Goal: Task Accomplishment & Management: Use online tool/utility

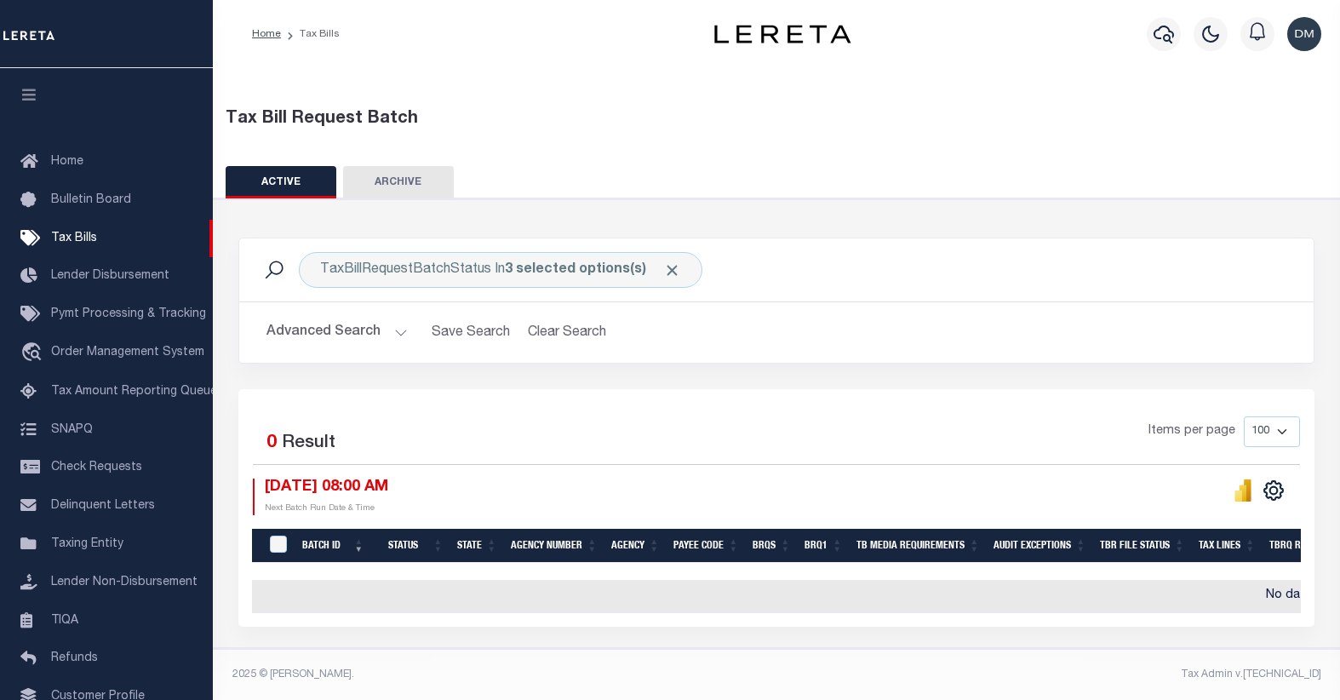
select select
click at [381, 330] on button "Advanced Search" at bounding box center [336, 332] width 141 height 33
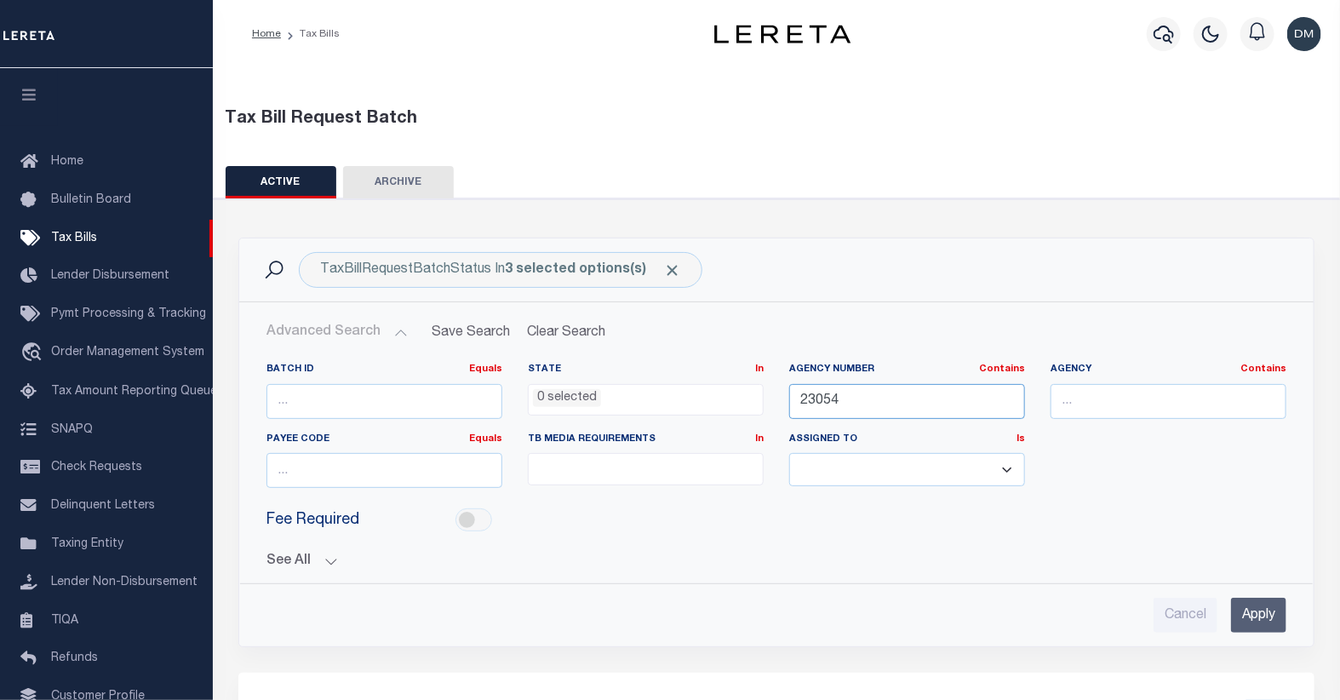
click at [819, 402] on input "23054" at bounding box center [907, 401] width 236 height 35
type input "04016"
click at [1257, 614] on input "Apply" at bounding box center [1258, 615] width 55 height 35
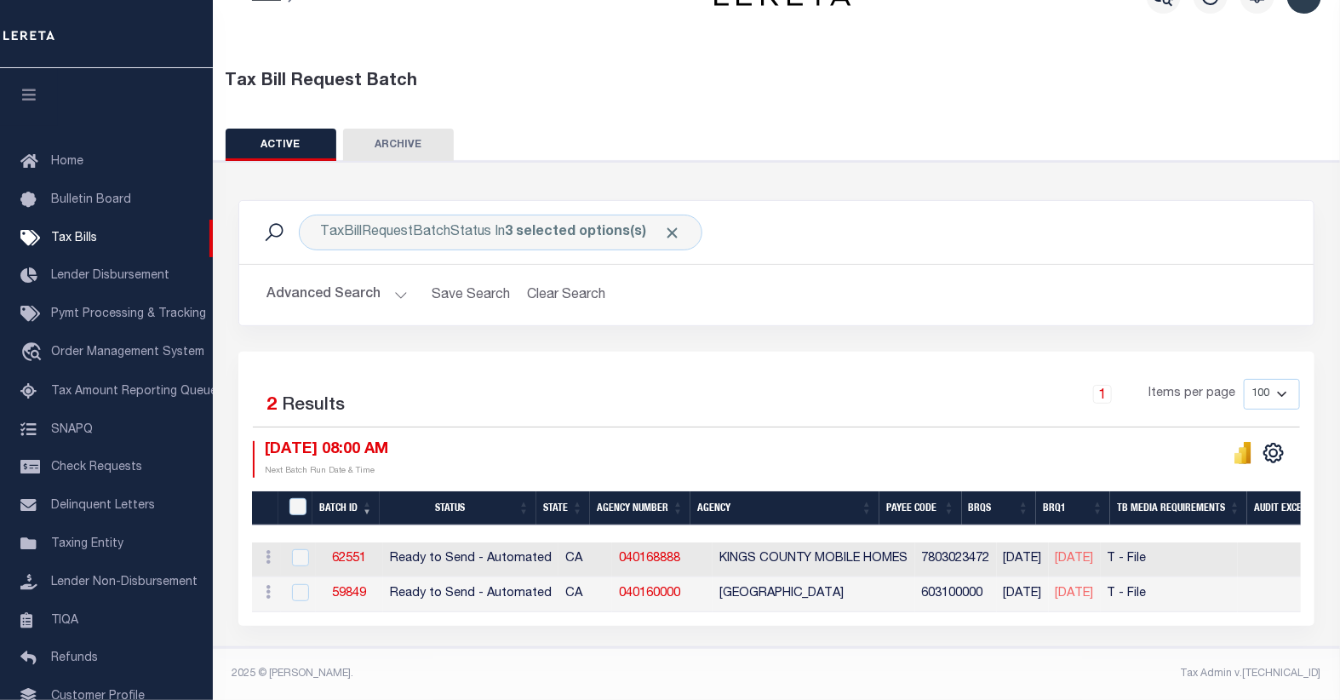
scroll to position [47, 0]
click at [296, 551] on input "checkbox" at bounding box center [300, 557] width 17 height 17
checkbox input "true"
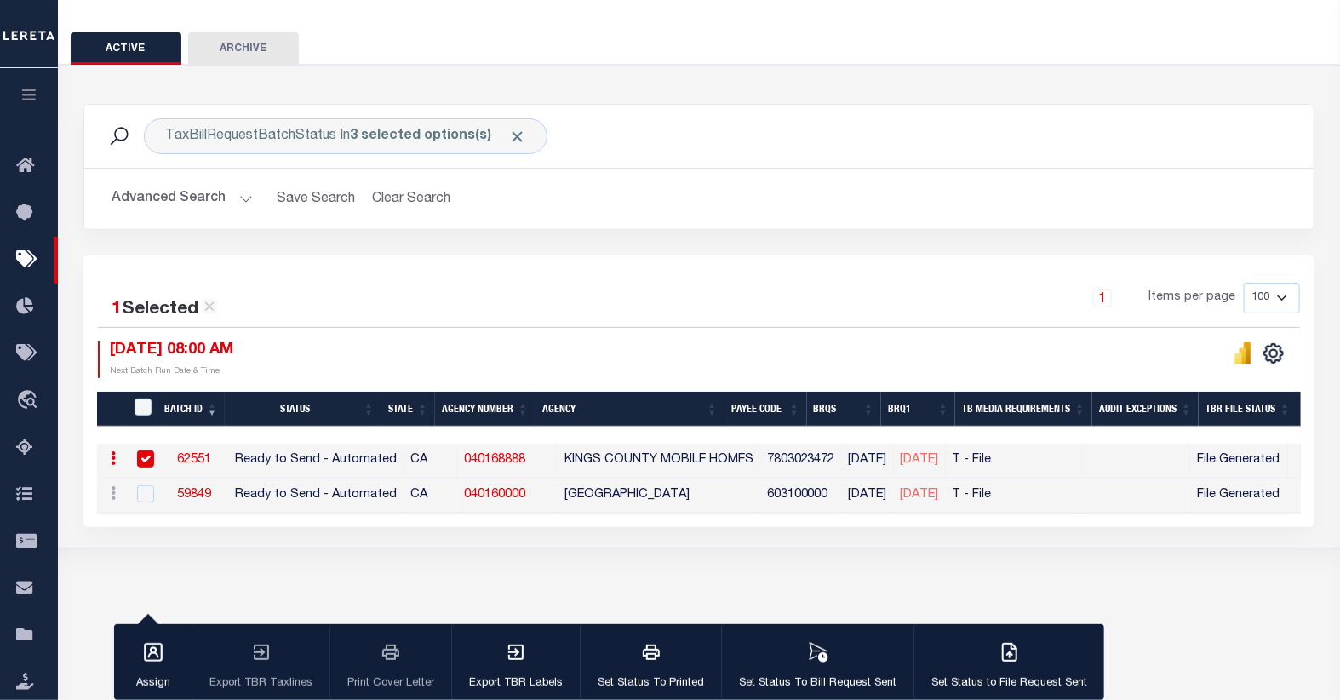
scroll to position [139, 0]
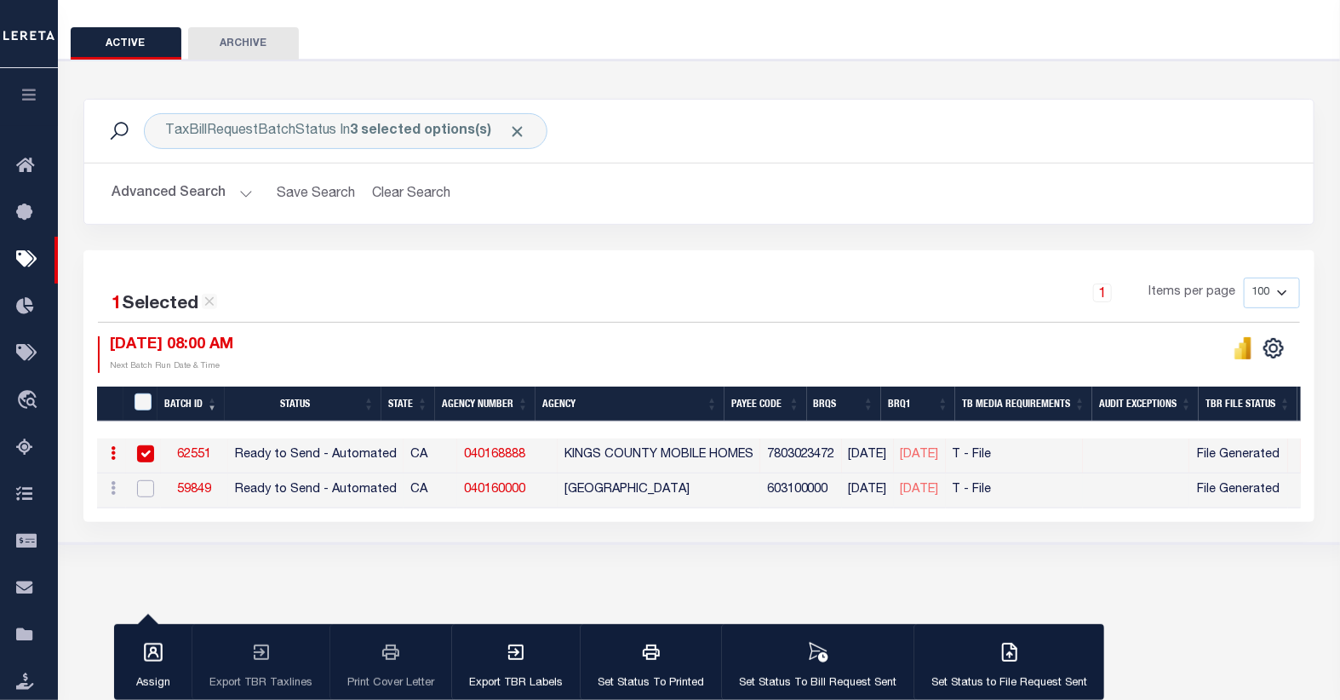
click at [142, 490] on input "checkbox" at bounding box center [145, 488] width 17 height 17
checkbox input "true"
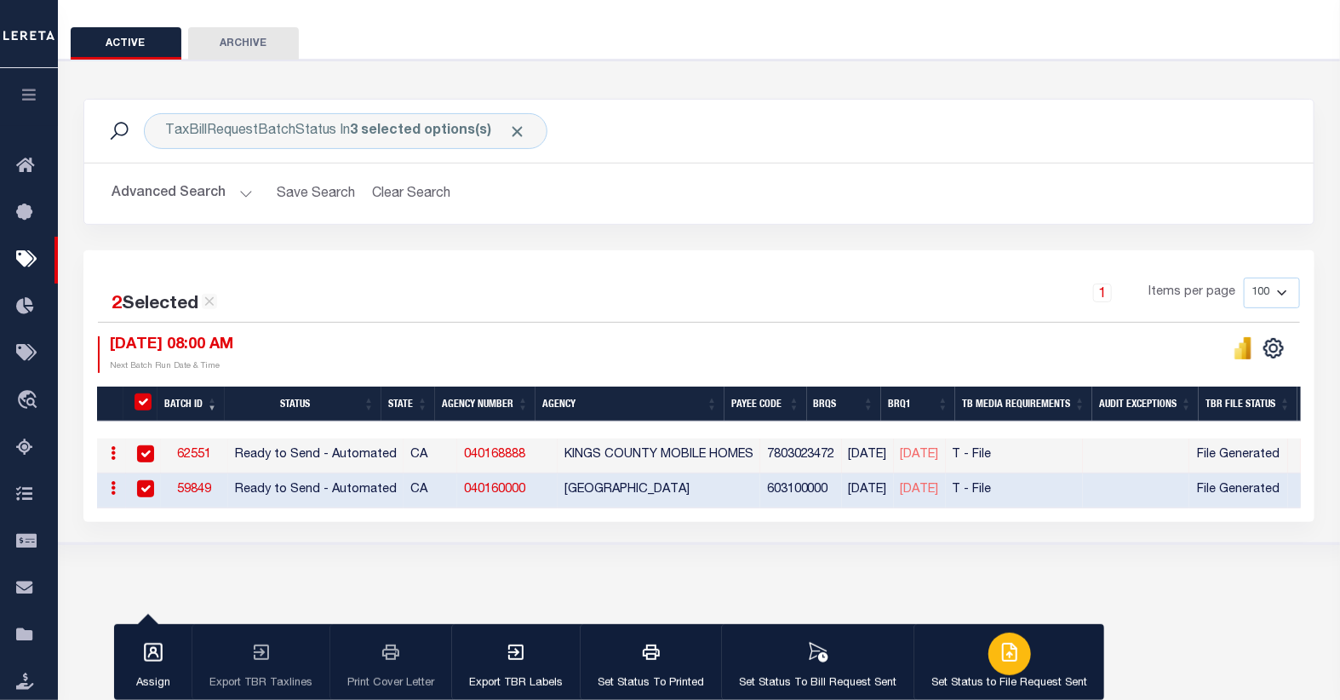
click at [1007, 653] on icon "button" at bounding box center [1011, 651] width 9 height 14
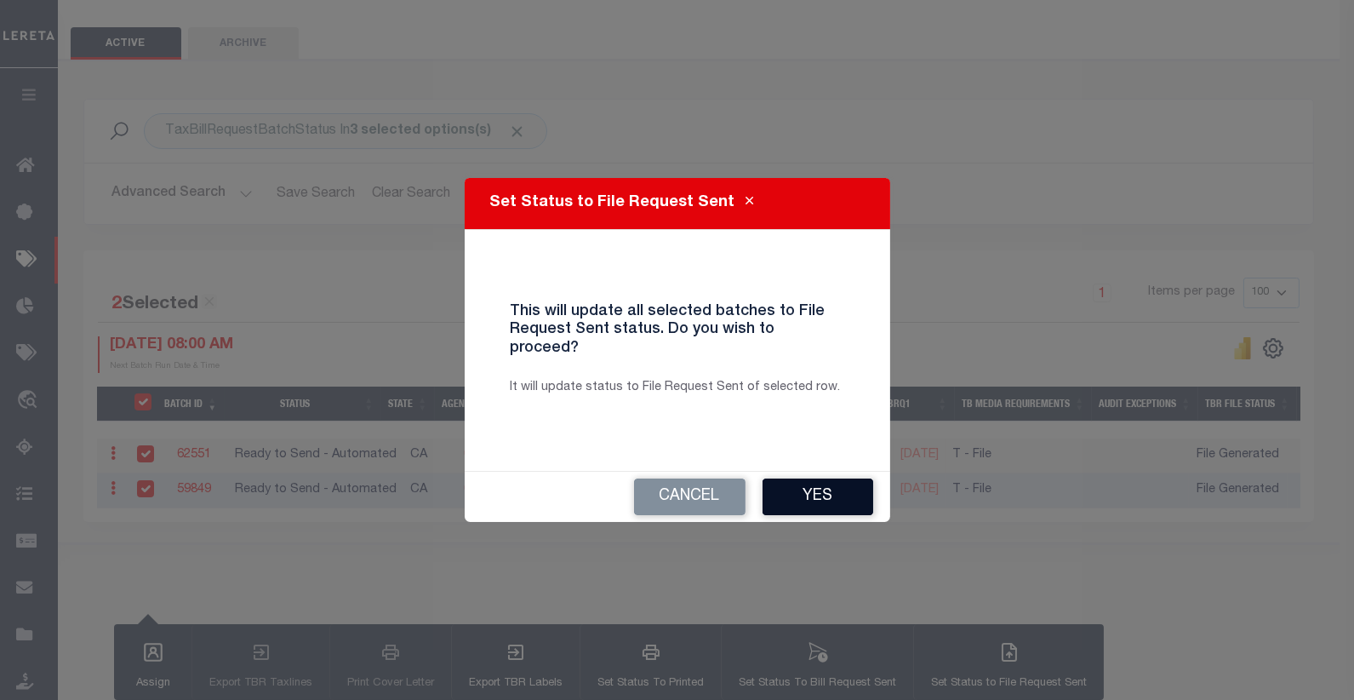
click at [820, 481] on button "Yes" at bounding box center [818, 496] width 111 height 37
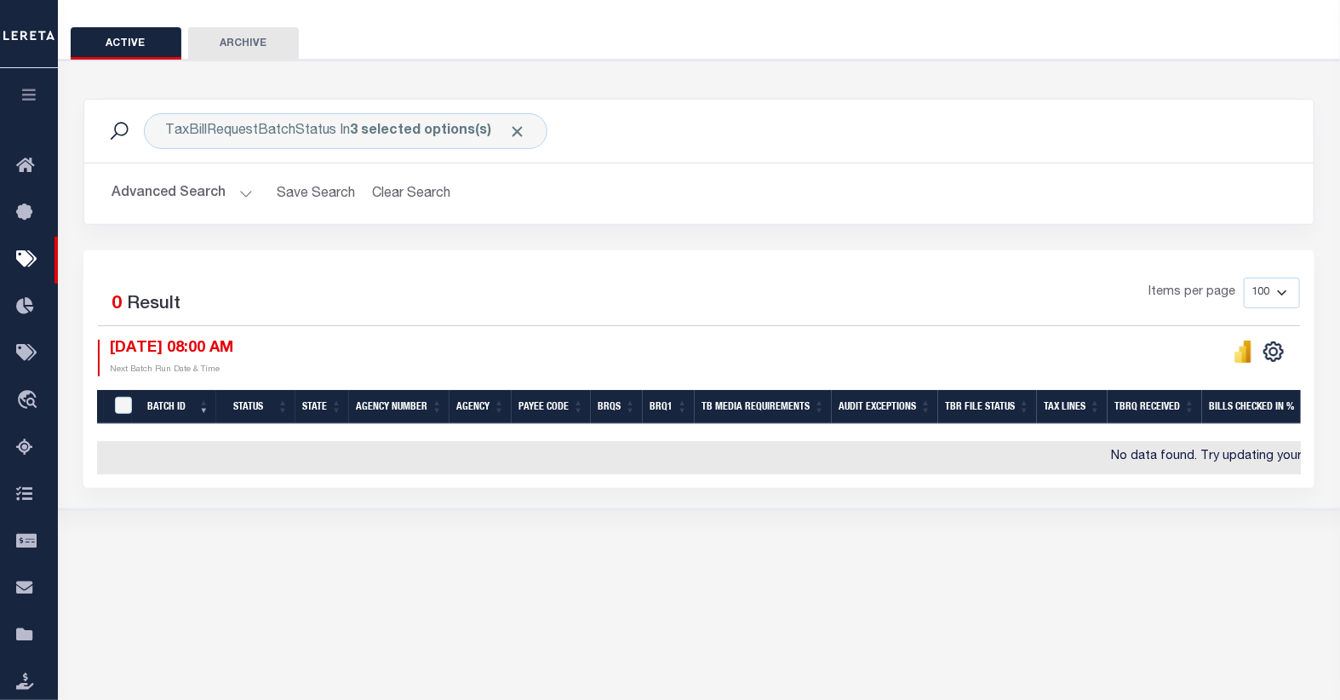
click at [211, 194] on button "Advanced Search" at bounding box center [182, 193] width 141 height 33
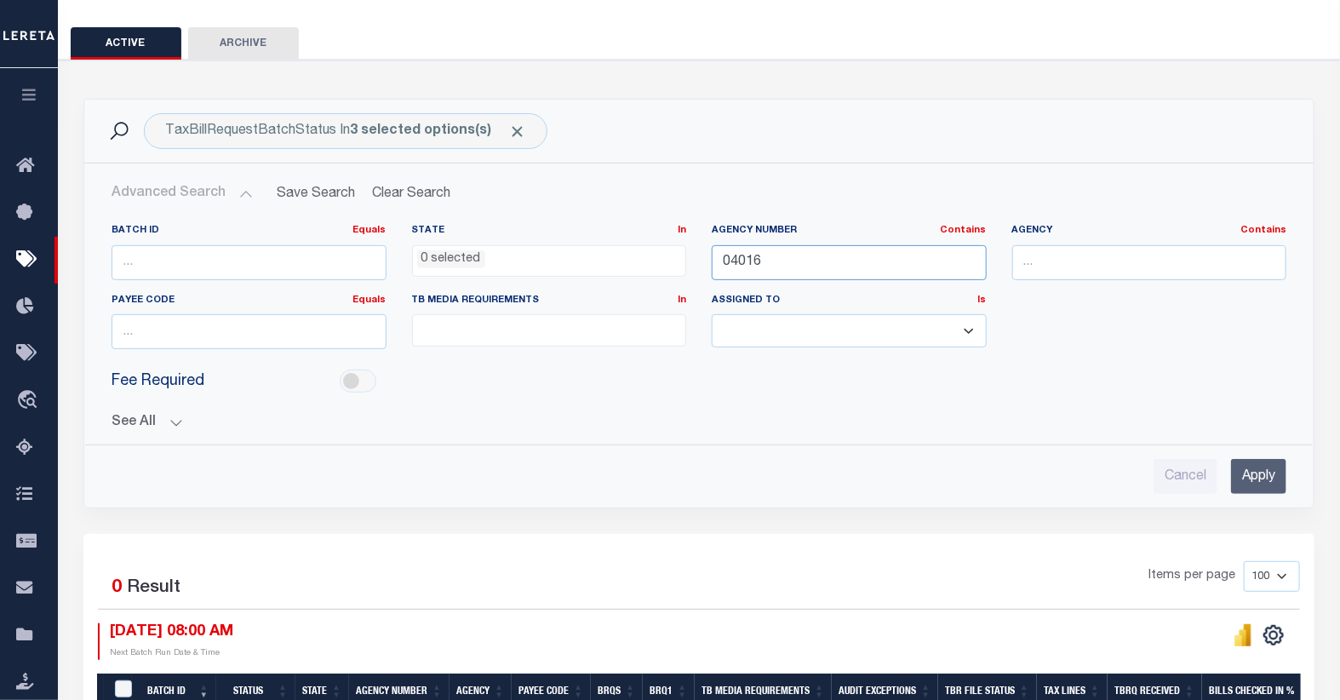
click at [749, 265] on input "04016" at bounding box center [849, 262] width 275 height 35
type input "2"
type input "42221"
click at [1265, 472] on input "Apply" at bounding box center [1258, 476] width 55 height 35
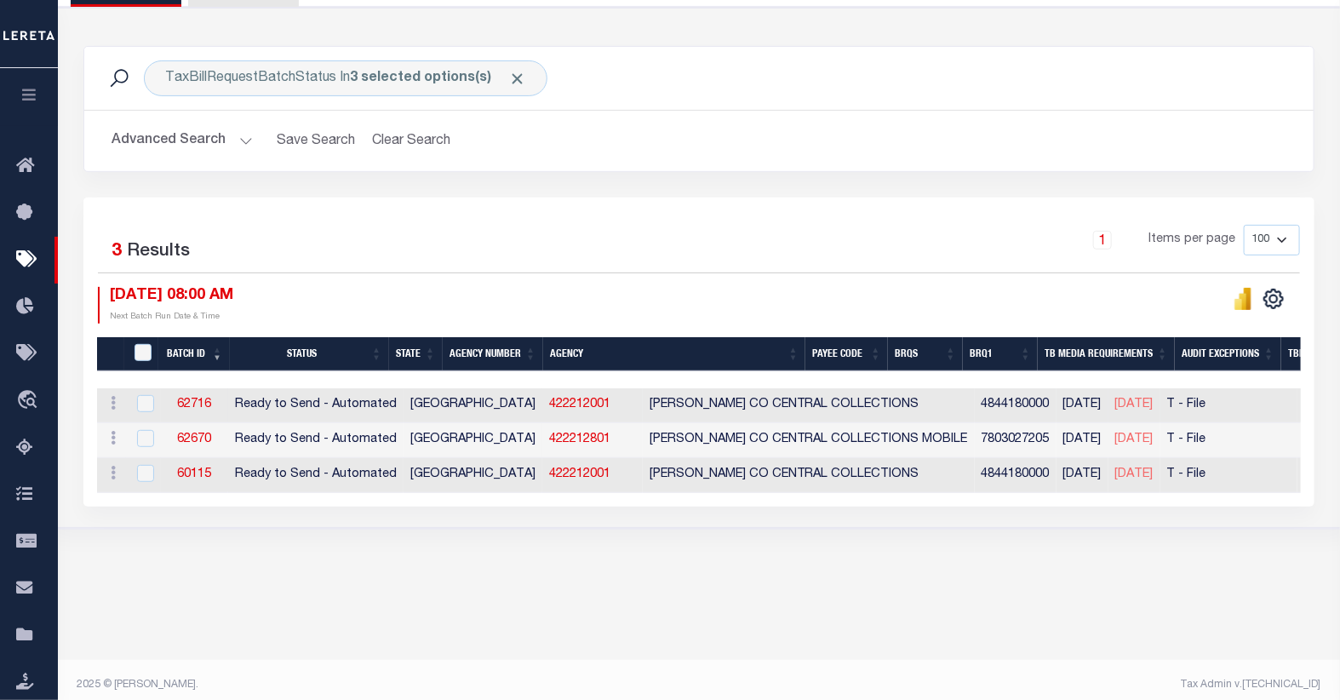
scroll to position [202, 0]
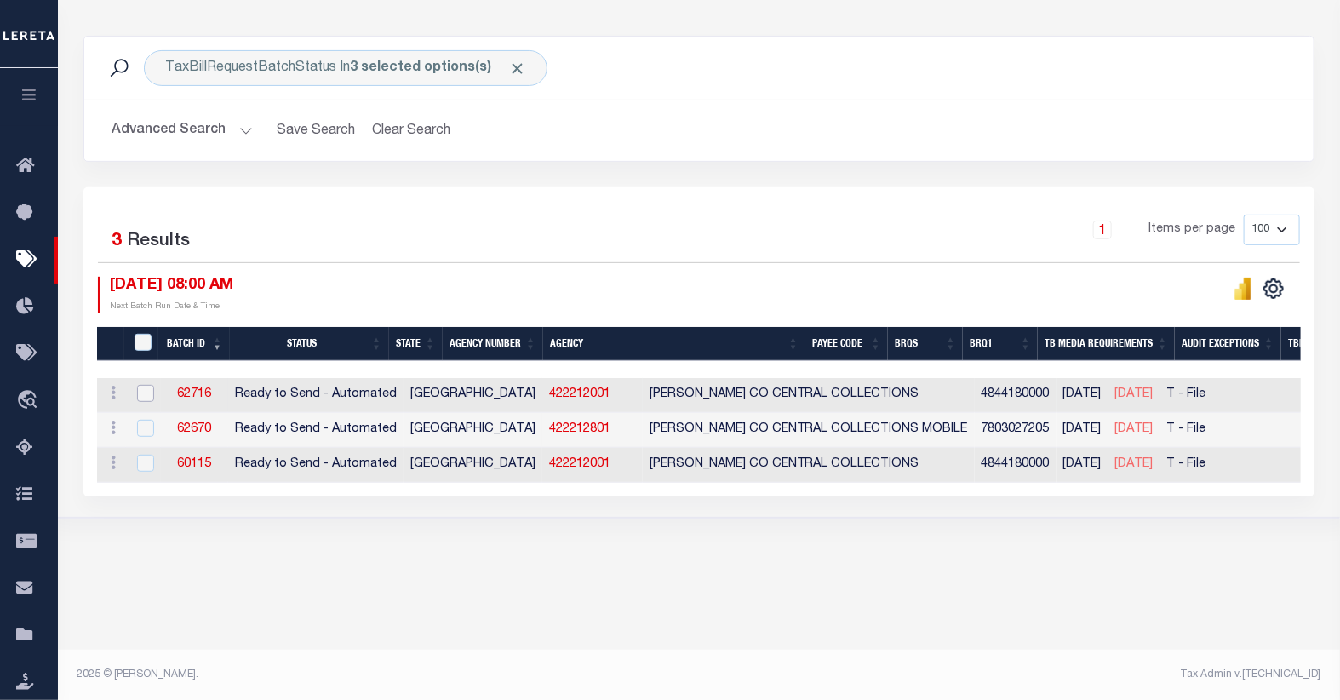
click at [146, 396] on input "checkbox" at bounding box center [145, 393] width 17 height 17
checkbox input "true"
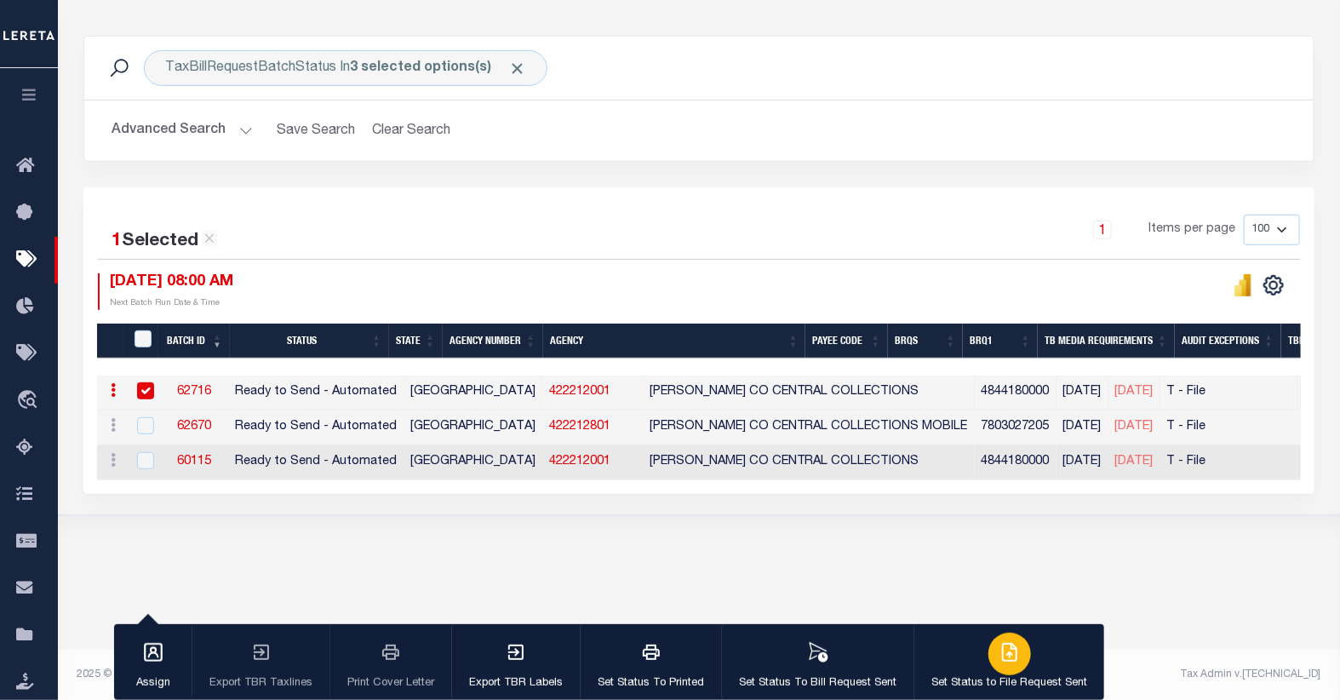
click at [1007, 656] on icon "button" at bounding box center [1011, 651] width 9 height 14
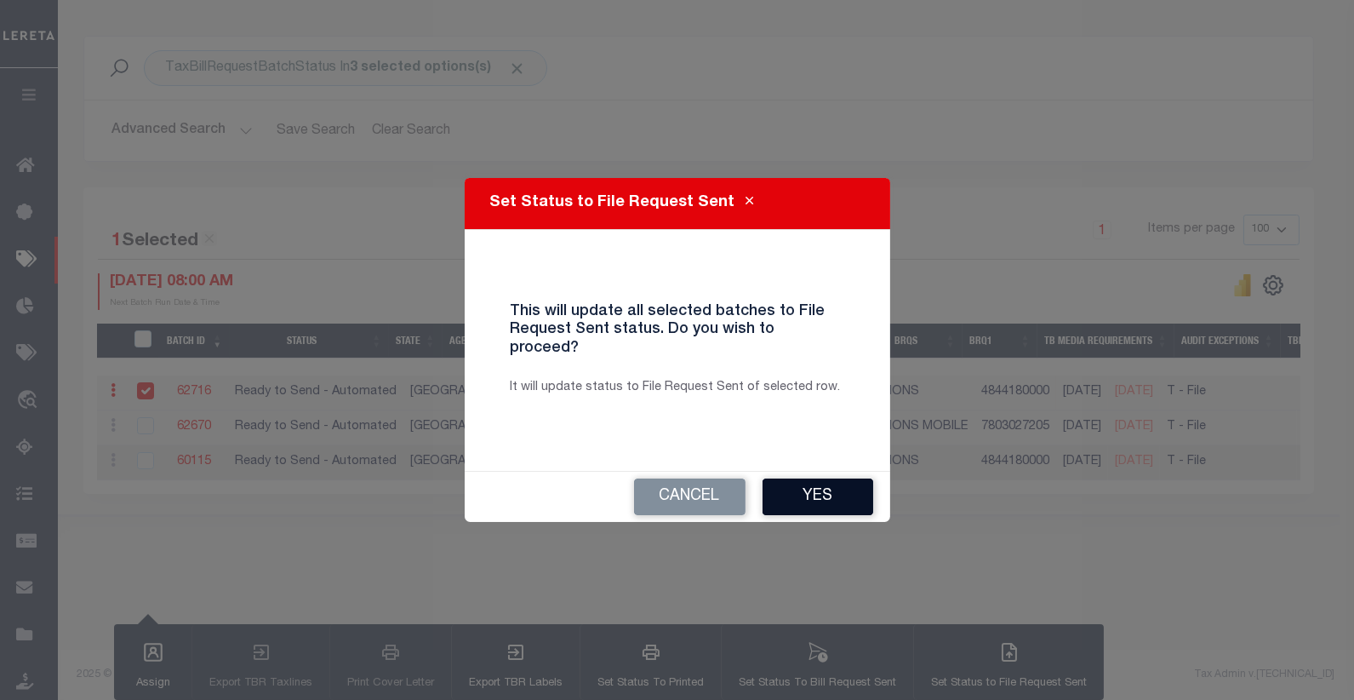
click at [804, 479] on button "Yes" at bounding box center [818, 496] width 111 height 37
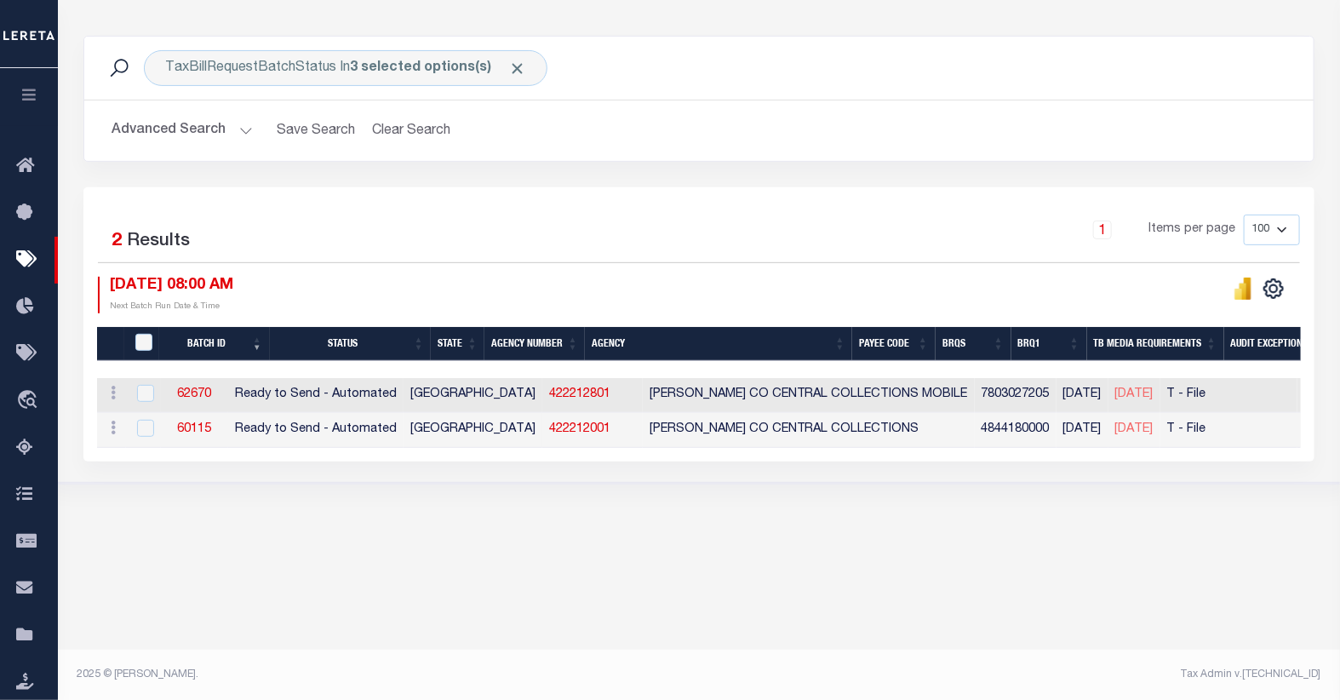
click at [227, 130] on button "Advanced Search" at bounding box center [182, 130] width 141 height 33
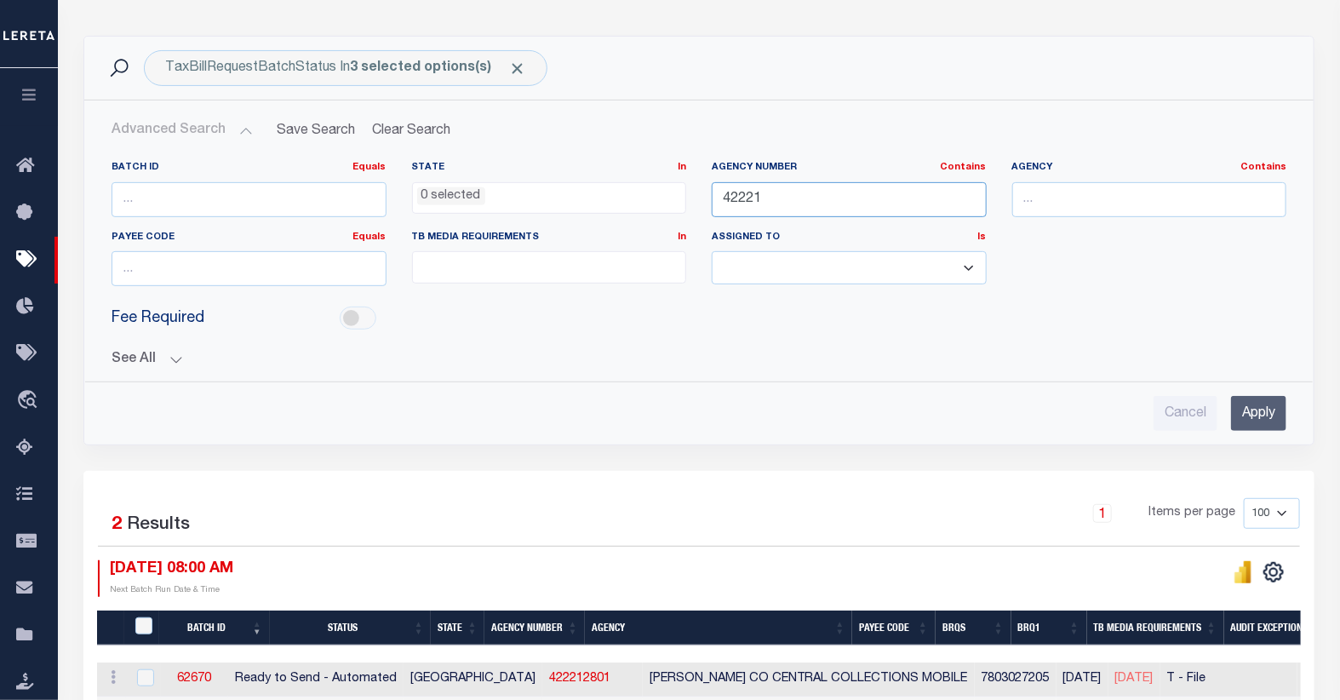
click at [840, 197] on input "42221" at bounding box center [849, 199] width 275 height 35
type input "42071"
click at [1256, 415] on input "Apply" at bounding box center [1258, 413] width 55 height 35
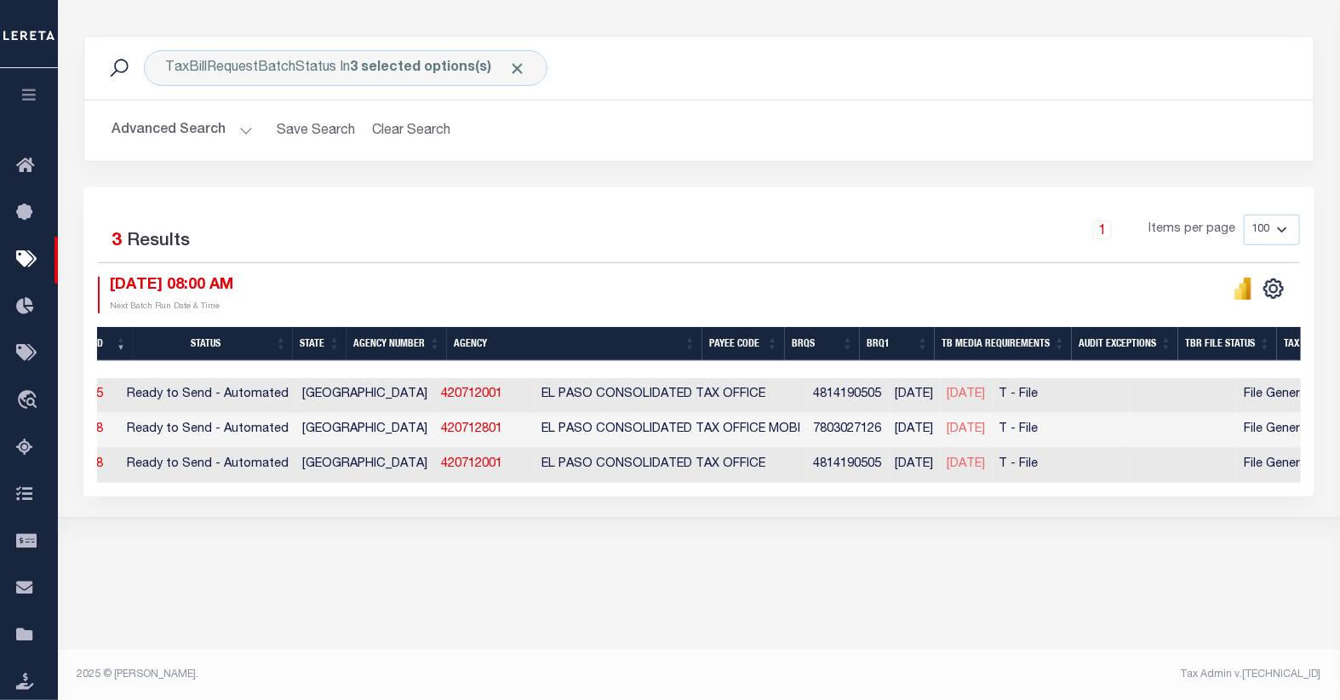
scroll to position [0, 124]
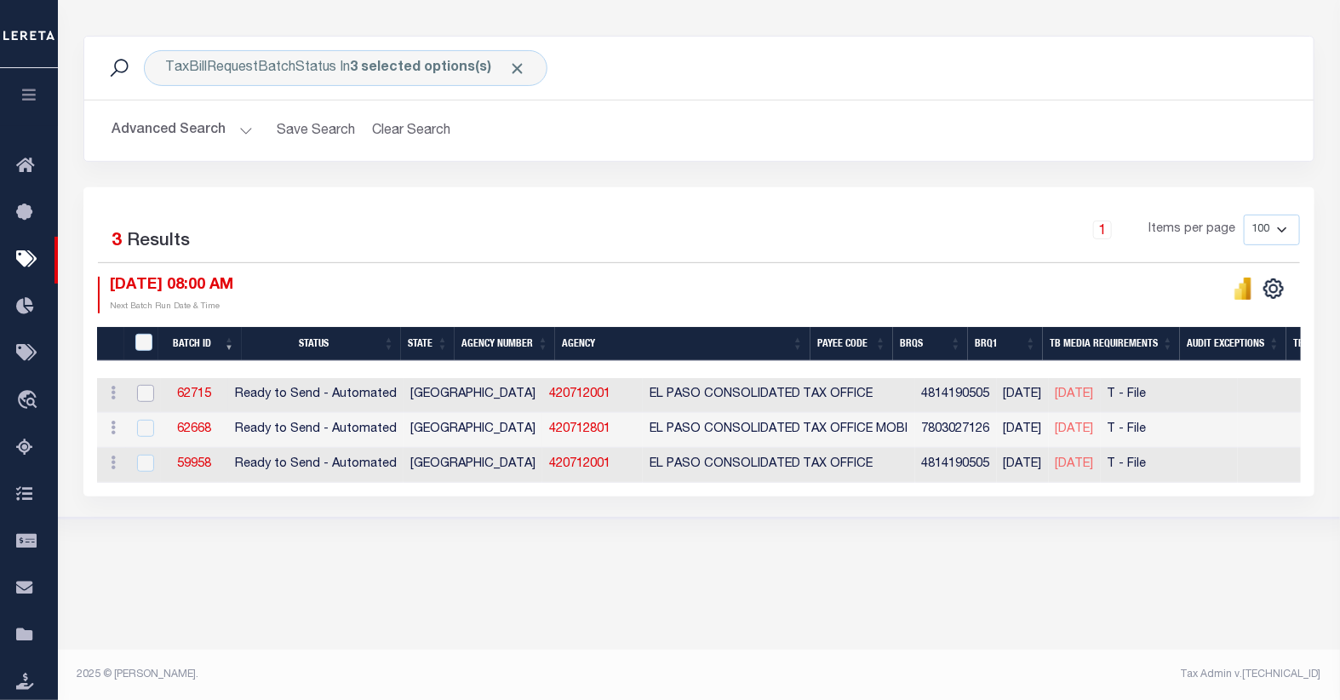
click at [142, 398] on input "checkbox" at bounding box center [145, 393] width 17 height 17
checkbox input "true"
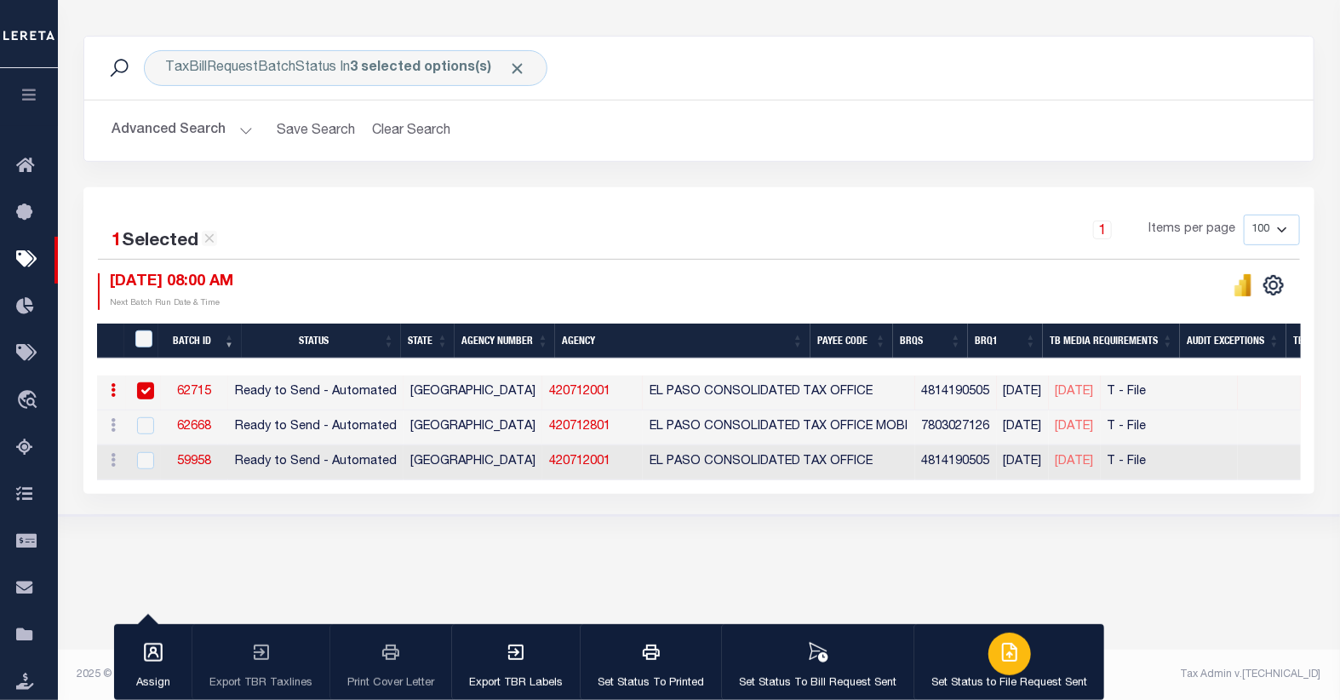
click at [1004, 652] on icon "button" at bounding box center [1009, 652] width 20 height 20
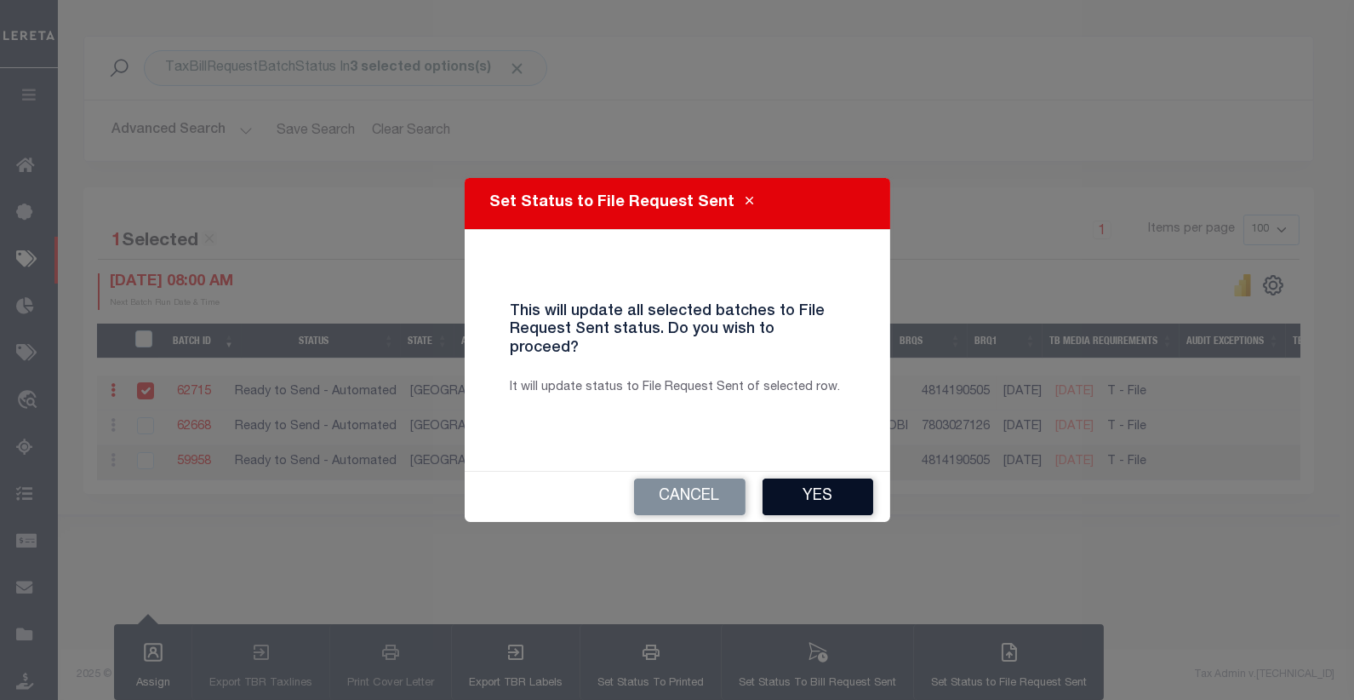
click at [805, 480] on button "Yes" at bounding box center [818, 496] width 111 height 37
